Goal: Information Seeking & Learning: Learn about a topic

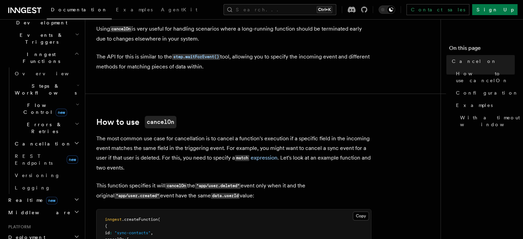
scroll to position [172, 0]
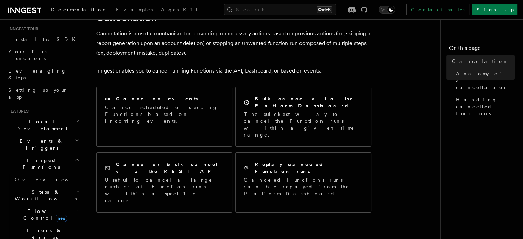
scroll to position [69, 0]
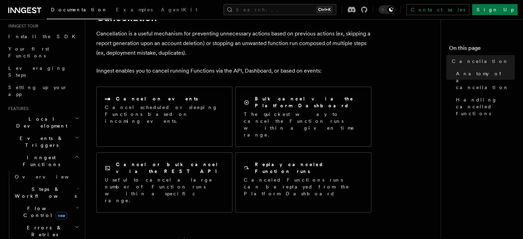
click at [28, 135] on span "Events & Triggers" at bounding box center [40, 142] width 69 height 14
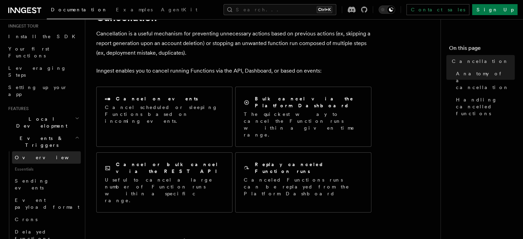
click at [27, 155] on span "Overview" at bounding box center [50, 158] width 71 height 6
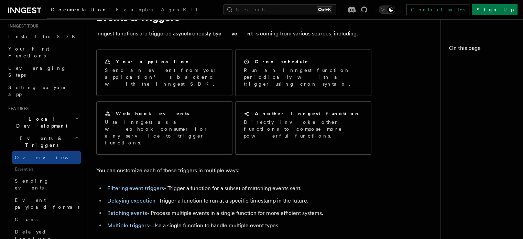
scroll to position [0, 0]
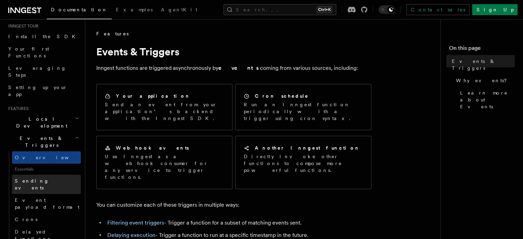
click at [51, 175] on link "Sending events" at bounding box center [46, 184] width 69 height 19
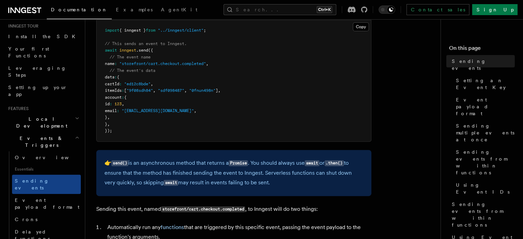
scroll to position [241, 0]
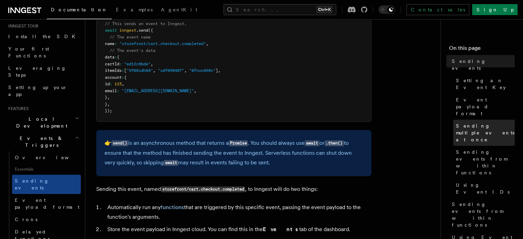
click at [456, 122] on span "Sending multiple events at once" at bounding box center [485, 132] width 59 height 21
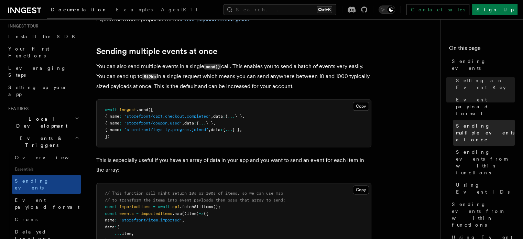
scroll to position [806, 0]
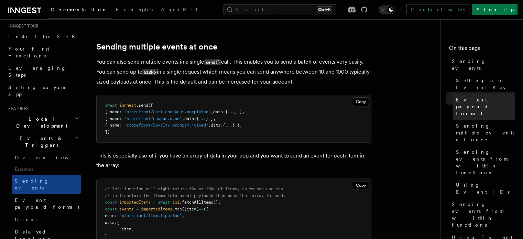
click at [456, 96] on span "Event payload format" at bounding box center [485, 106] width 59 height 21
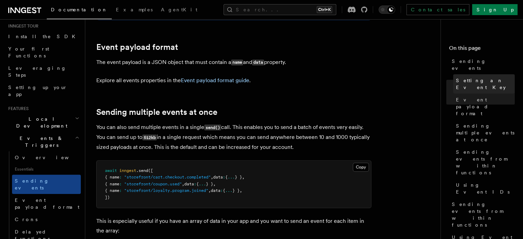
click at [453, 74] on link "Setting an Event Key" at bounding box center [484, 83] width 62 height 19
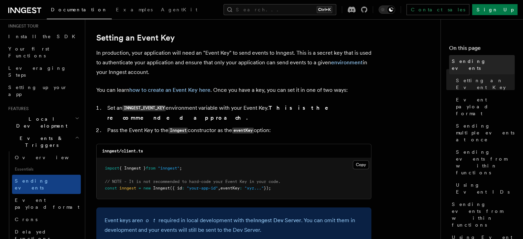
click at [449, 64] on link "Sending events" at bounding box center [482, 64] width 66 height 19
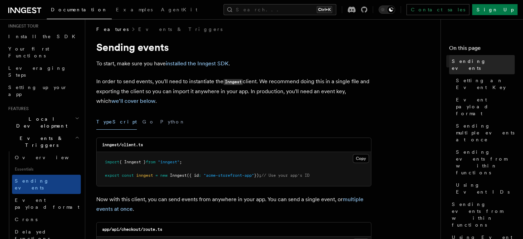
scroll to position [0, 0]
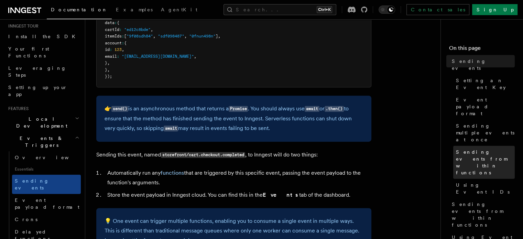
click at [453, 120] on link "Sending multiple events at once" at bounding box center [484, 133] width 62 height 26
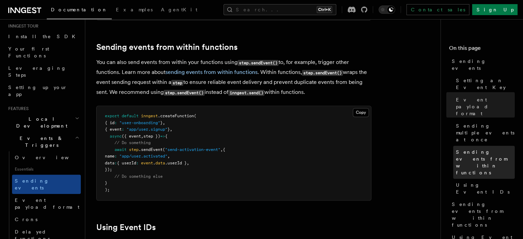
scroll to position [1047, 0]
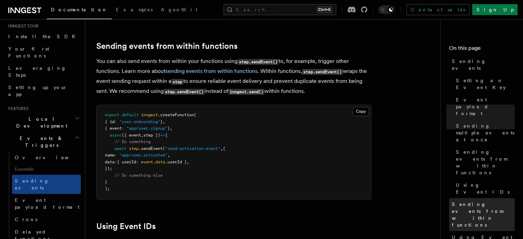
click at [452, 201] on span "Sending events from within functions" at bounding box center [483, 215] width 63 height 28
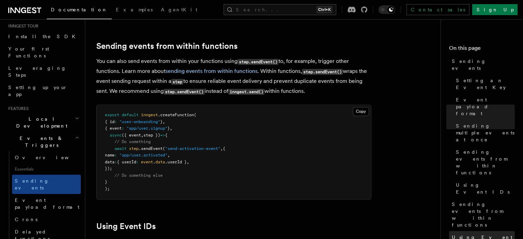
click at [452, 234] on span "Using Event IDs" at bounding box center [483, 241] width 63 height 14
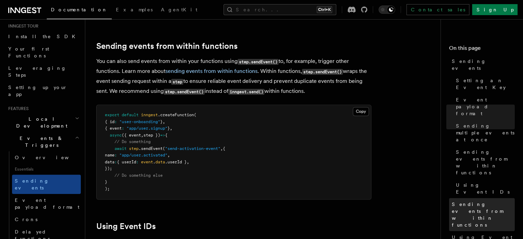
click at [452, 201] on span "Sending events from within functions" at bounding box center [483, 215] width 63 height 28
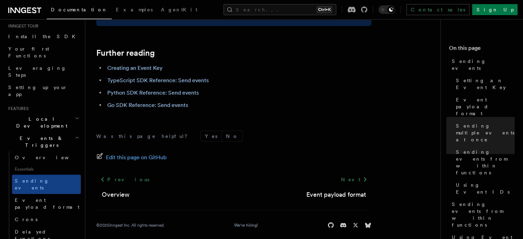
scroll to position [2044, 0]
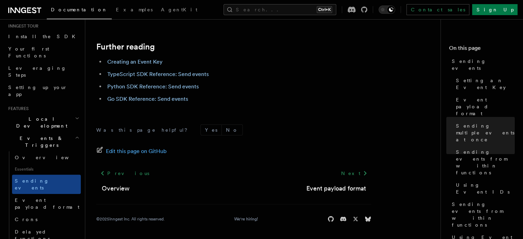
click at [162, 76] on link "TypeScript SDK Reference: Send events" at bounding box center [157, 74] width 101 height 7
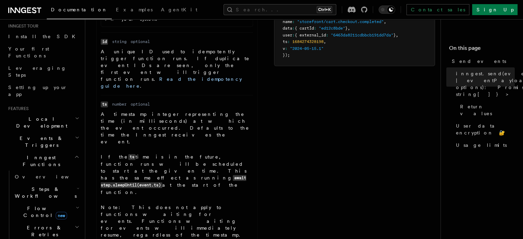
scroll to position [482, 0]
